Goal: Information Seeking & Learning: Understand process/instructions

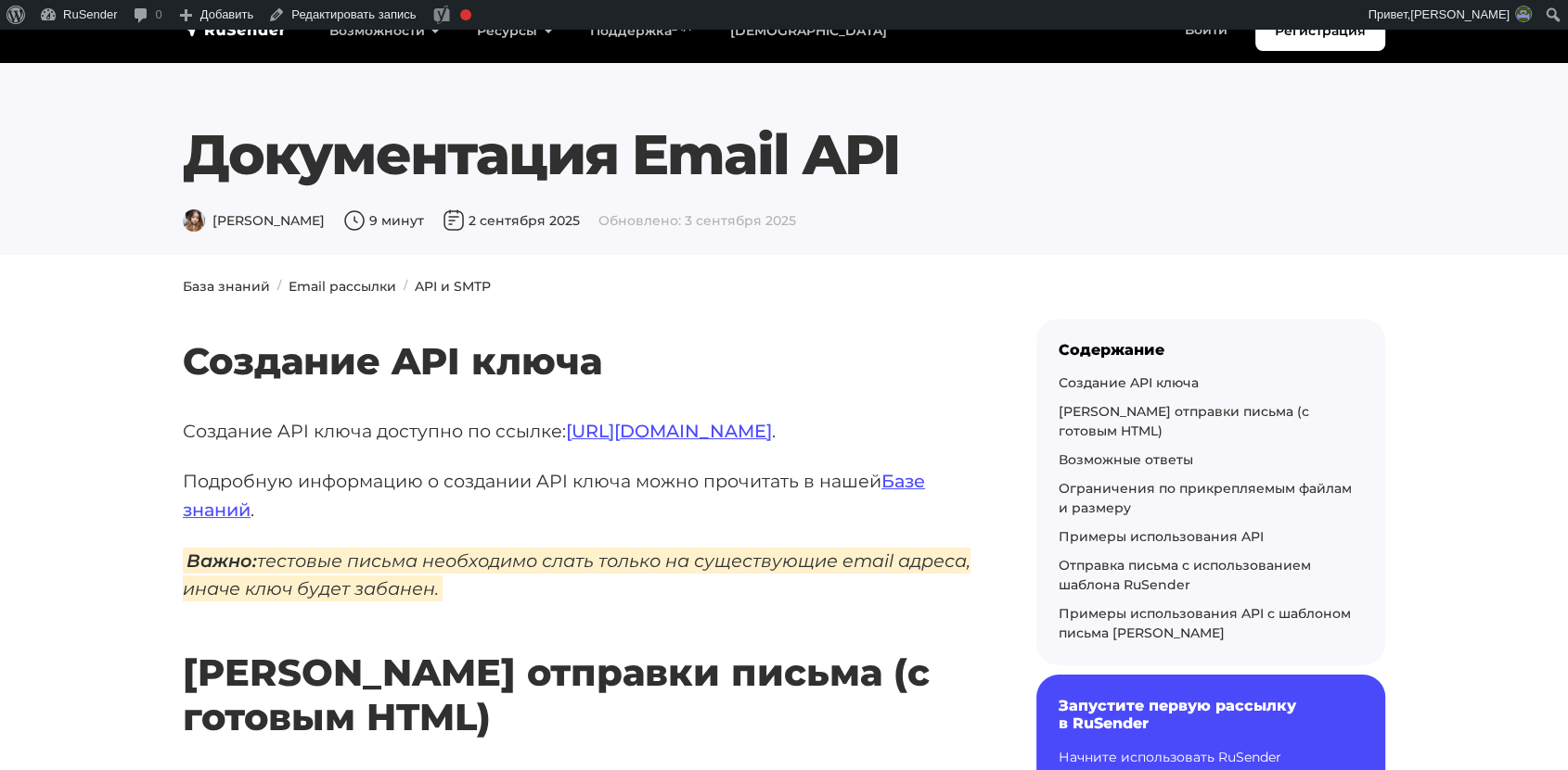
drag, startPoint x: 732, startPoint y: 758, endPoint x: 735, endPoint y: 769, distance: 11.4
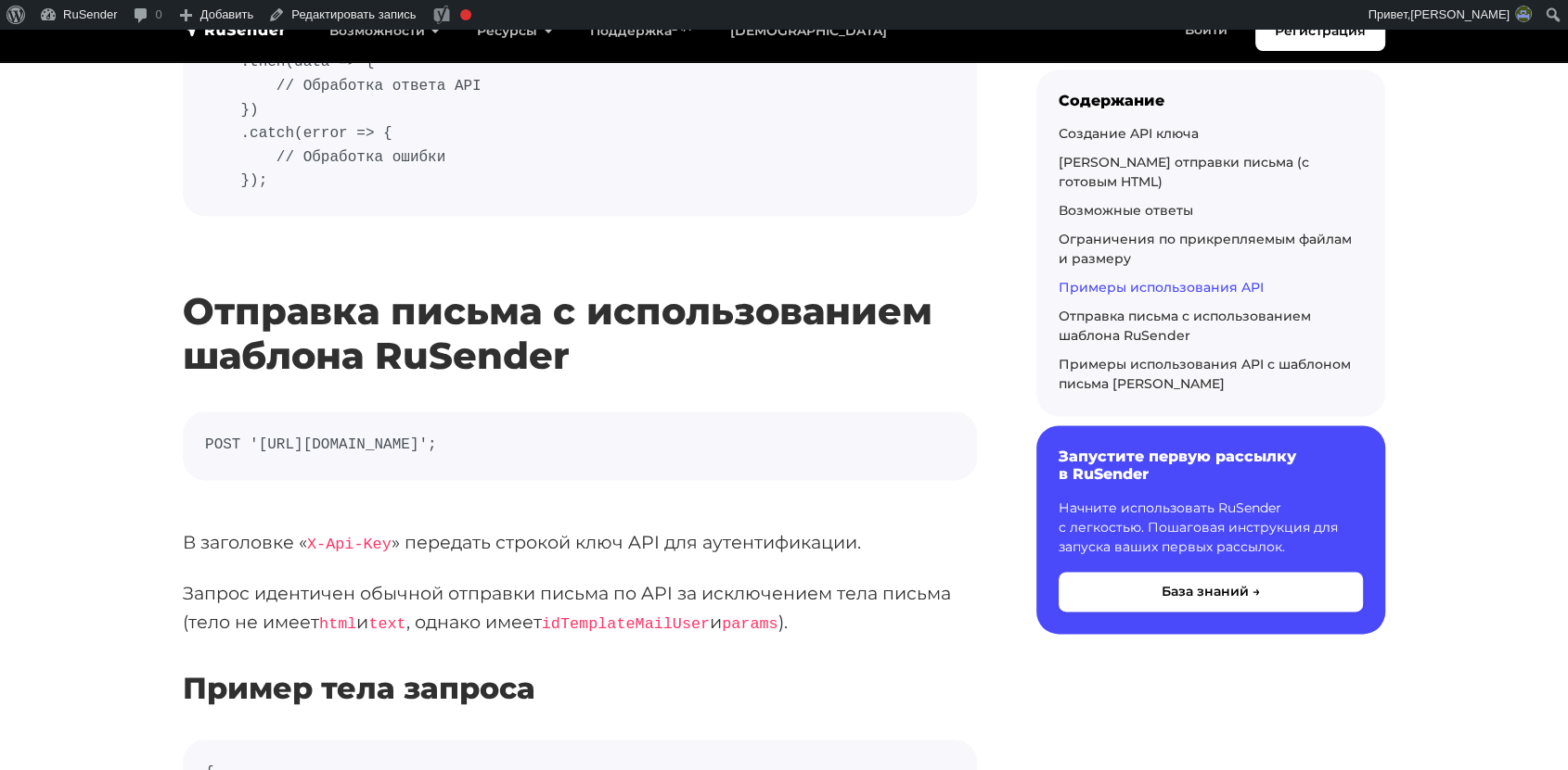
scroll to position [9166, 0]
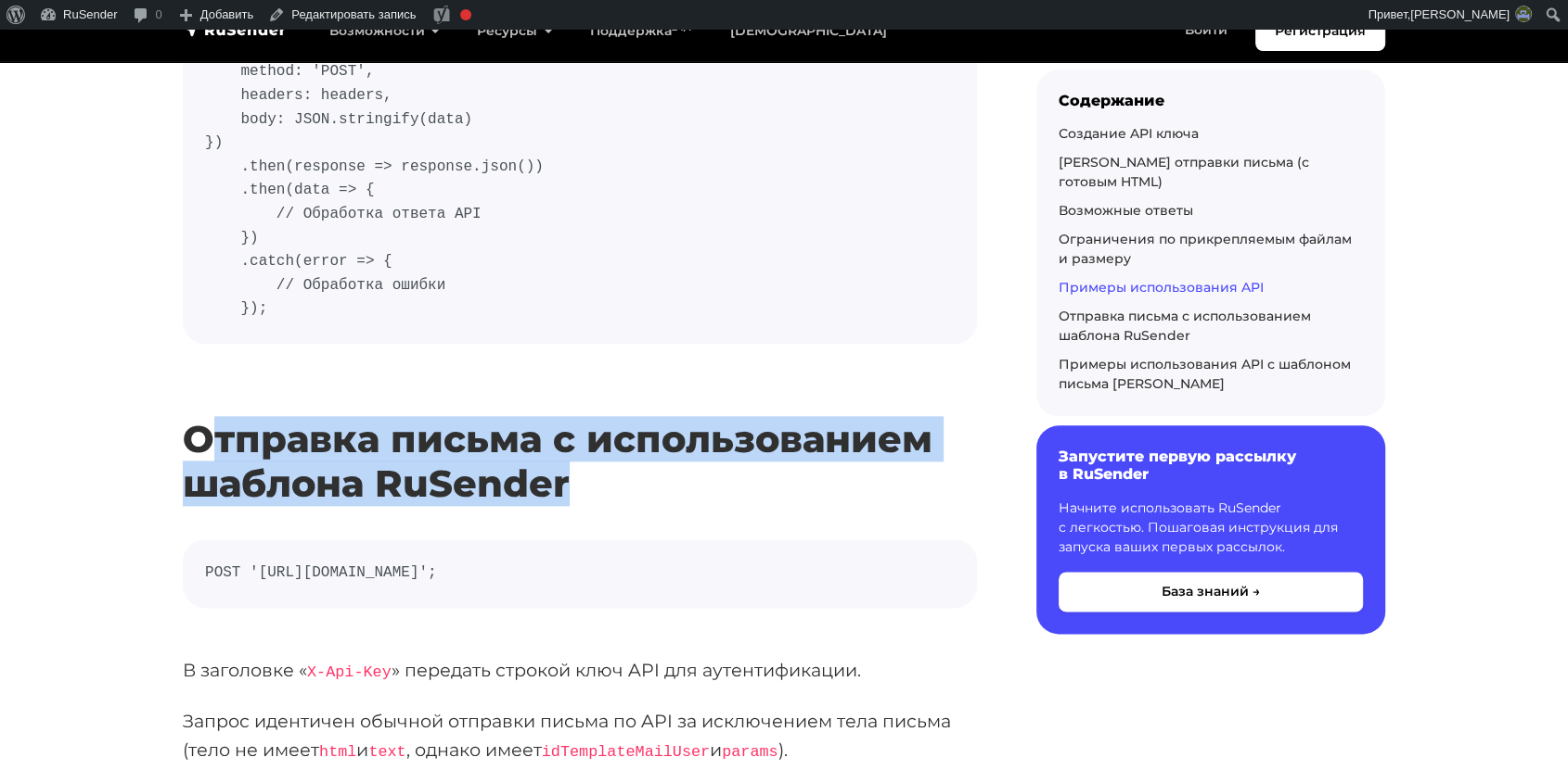
drag, startPoint x: 213, startPoint y: 320, endPoint x: 615, endPoint y: 365, distance: 404.5
click at [615, 365] on h2 "Отправка письма с использованием шаблона RuSender" at bounding box center [579, 434] width 794 height 143
click at [597, 373] on h2 "Отправка письма с использованием шаблона RuSender" at bounding box center [579, 434] width 794 height 143
click at [596, 373] on h2 "Отправка письма с использованием шаблона RuSender" at bounding box center [579, 434] width 794 height 143
click at [550, 366] on h2 "Отправка письма с использованием шаблона RuSender" at bounding box center [579, 434] width 794 height 143
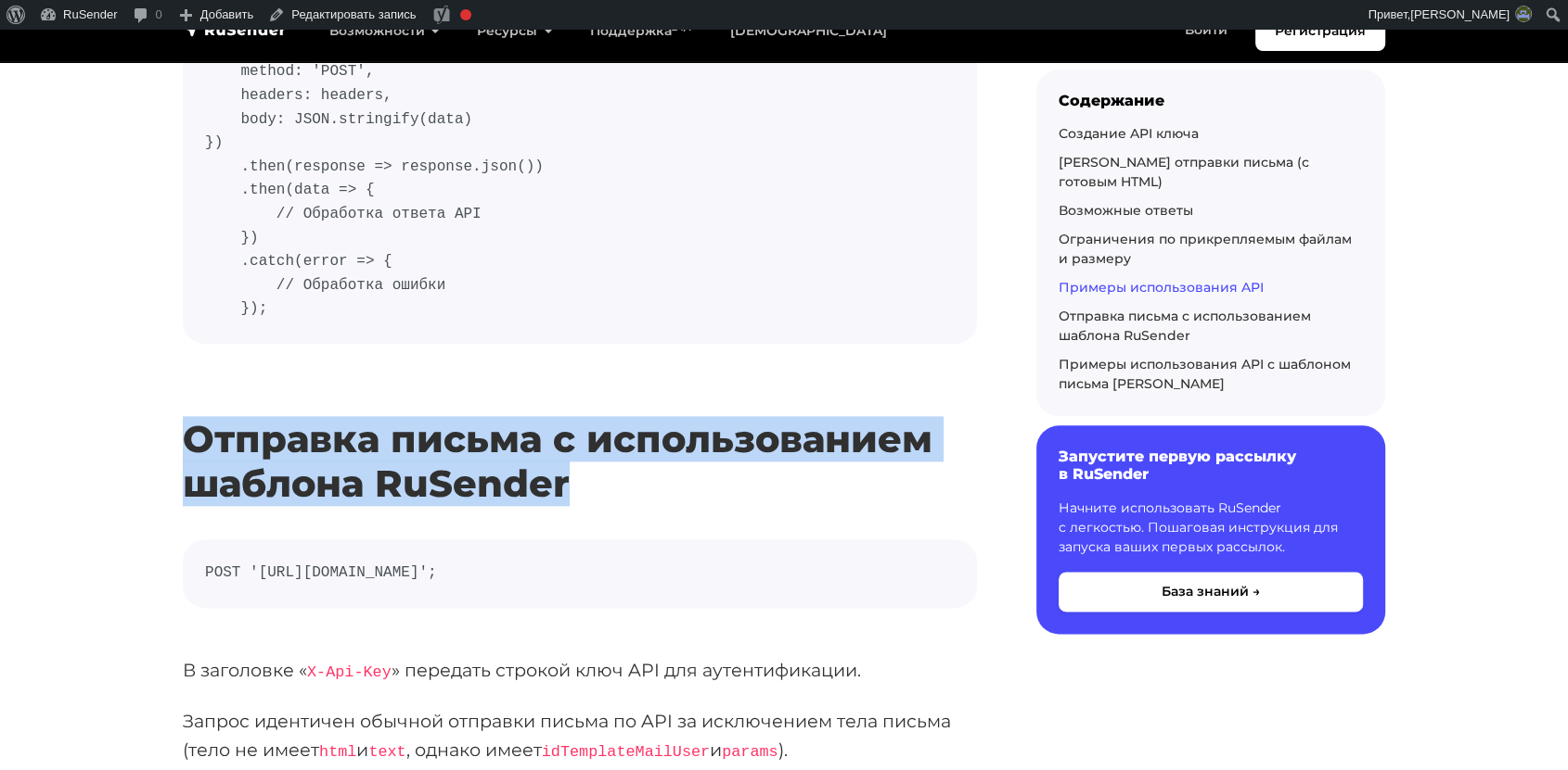
drag, startPoint x: 185, startPoint y: 330, endPoint x: 600, endPoint y: 375, distance: 417.4
click at [600, 375] on h2 "Отправка письма с использованием шаблона RuSender" at bounding box center [579, 434] width 794 height 143
copy h2 "Отправка письма с использованием шаблона RuSender"
